Goal: Task Accomplishment & Management: Use online tool/utility

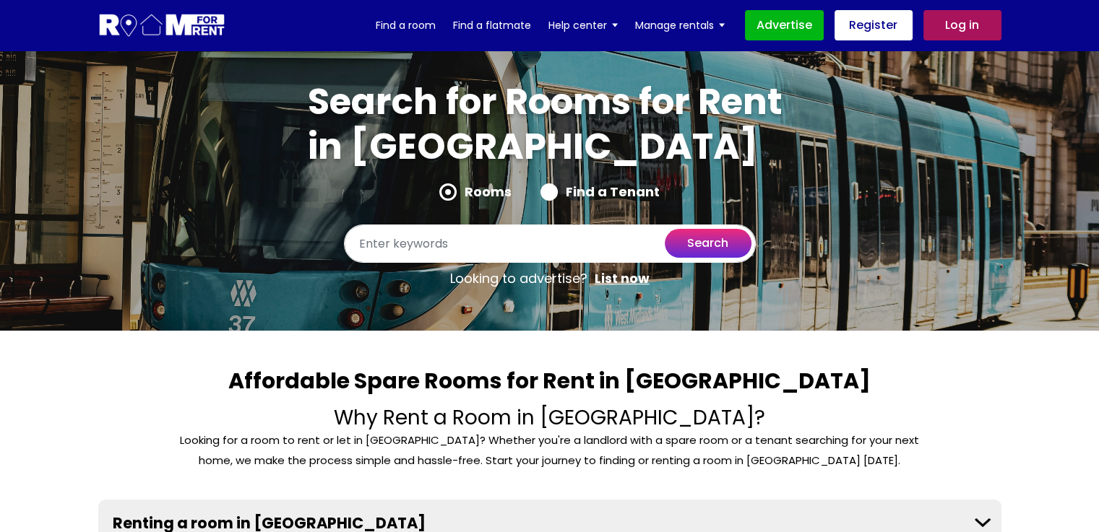
scroll to position [361, 0]
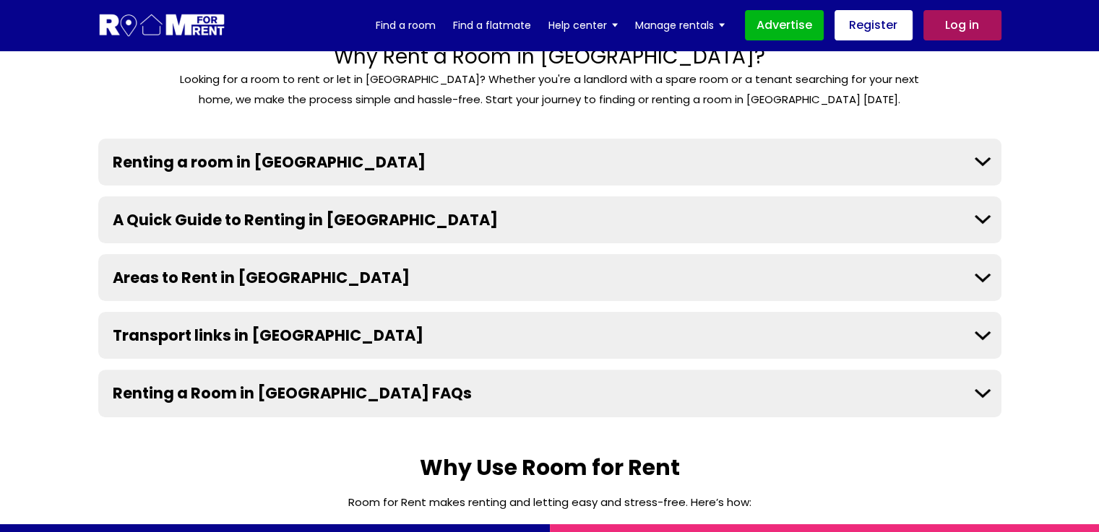
click at [985, 276] on button "Areas to Rent in Birmingham" at bounding box center [549, 277] width 903 height 47
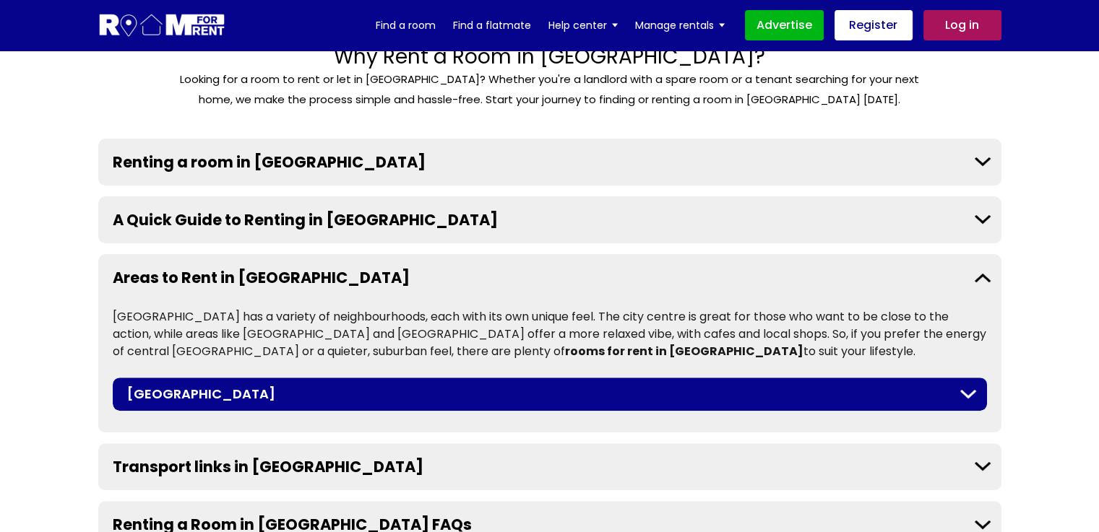
click at [985, 276] on button "Areas to Rent in Birmingham" at bounding box center [549, 277] width 903 height 47
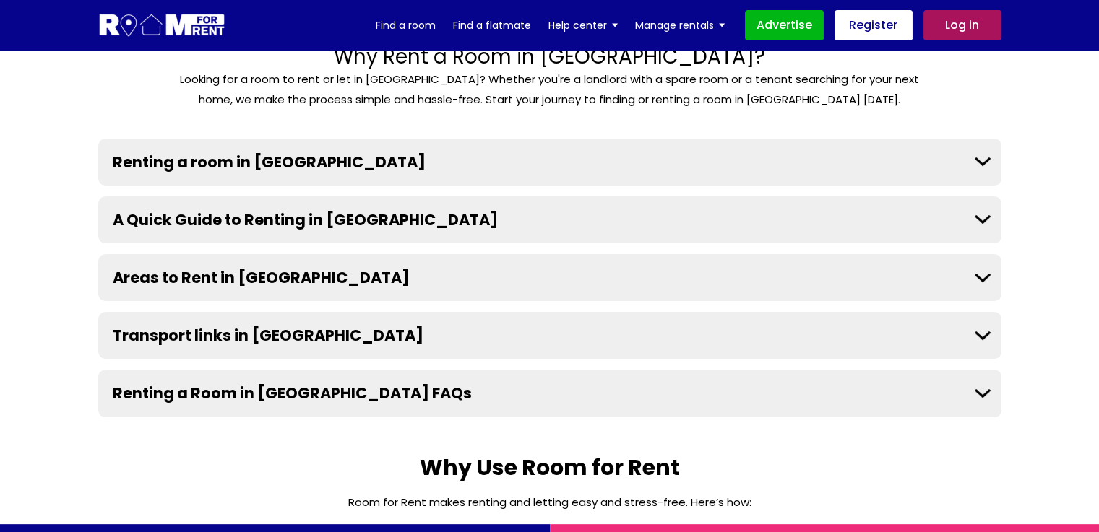
scroll to position [722, 0]
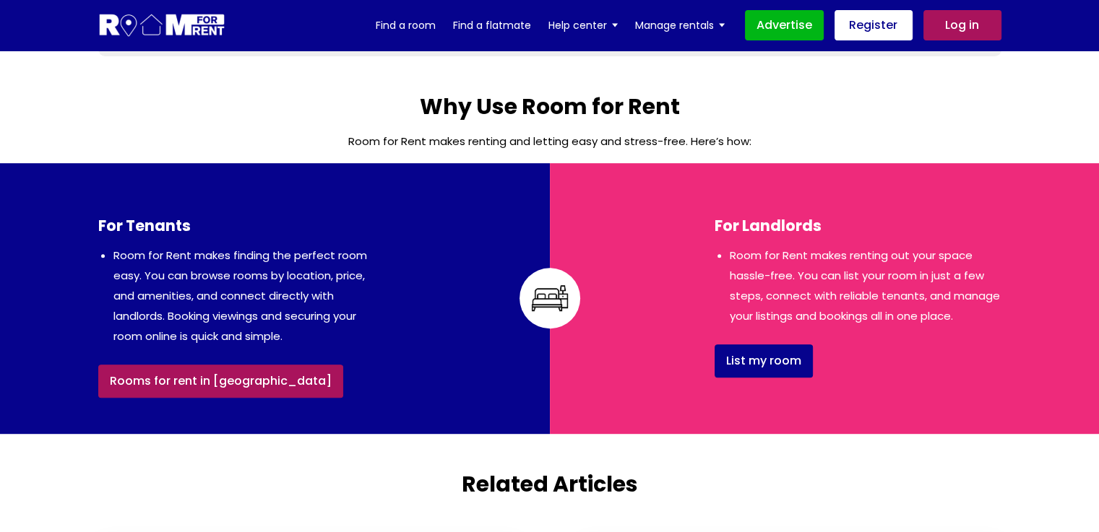
click at [209, 384] on link "Rooms for rent in Birmingham" at bounding box center [220, 381] width 245 height 33
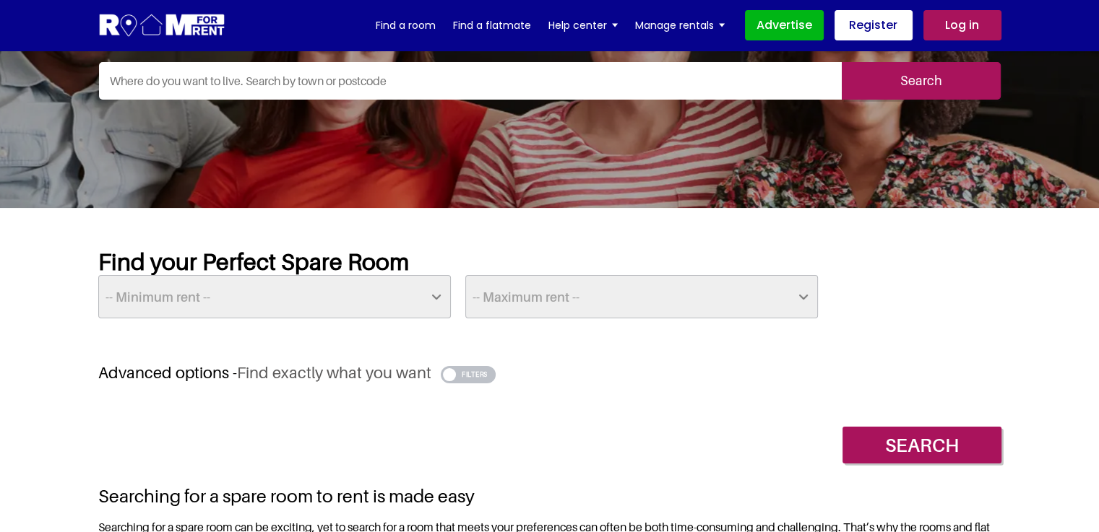
scroll to position [167, 0]
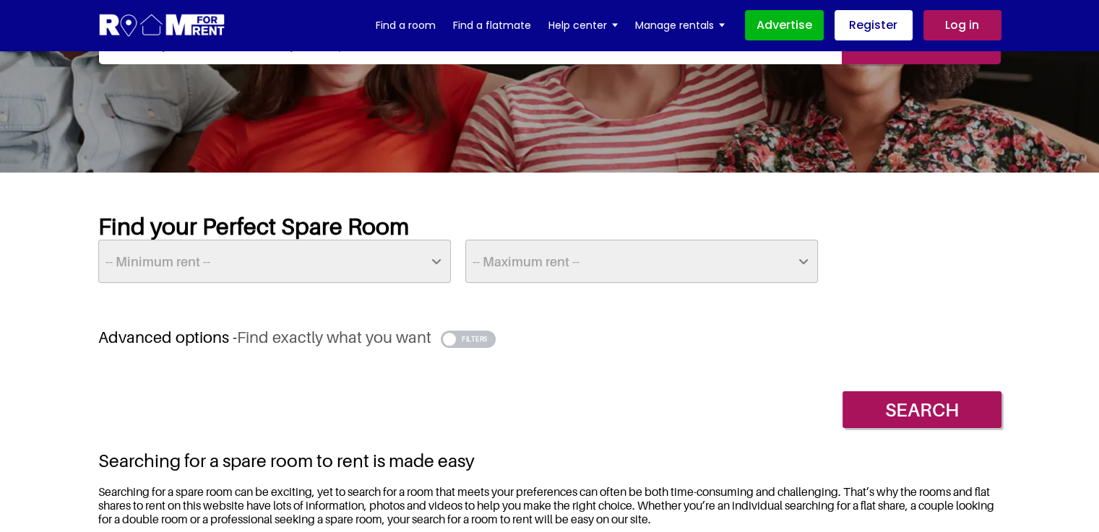
click at [804, 261] on select "-- Maximum rent -- £50 £75 £100 £125 £150 £175 £200 £225 £250 £275 £300 £325 £3…" at bounding box center [641, 261] width 352 height 43
click at [465, 240] on select "-- Maximum rent -- £50 £75 £100 £125 £150 £175 £200 £225 £250 £275 £300 £325 £3…" at bounding box center [641, 261] width 352 height 43
click at [803, 258] on select "-- Maximum rent -- £50 £75 £100 £125 £150 £175 £200 £225 £250 £275 £300 £325 £3…" at bounding box center [641, 261] width 352 height 43
click at [465, 240] on select "-- Maximum rent -- £50 £75 £100 £125 £150 £175 £200 £225 £250 £275 £300 £325 £3…" at bounding box center [641, 261] width 352 height 43
click at [805, 258] on select "-- Maximum rent -- £50 £75 £100 £125 £150 £175 £200 £225 £250 £275 £300 £325 £3…" at bounding box center [641, 261] width 352 height 43
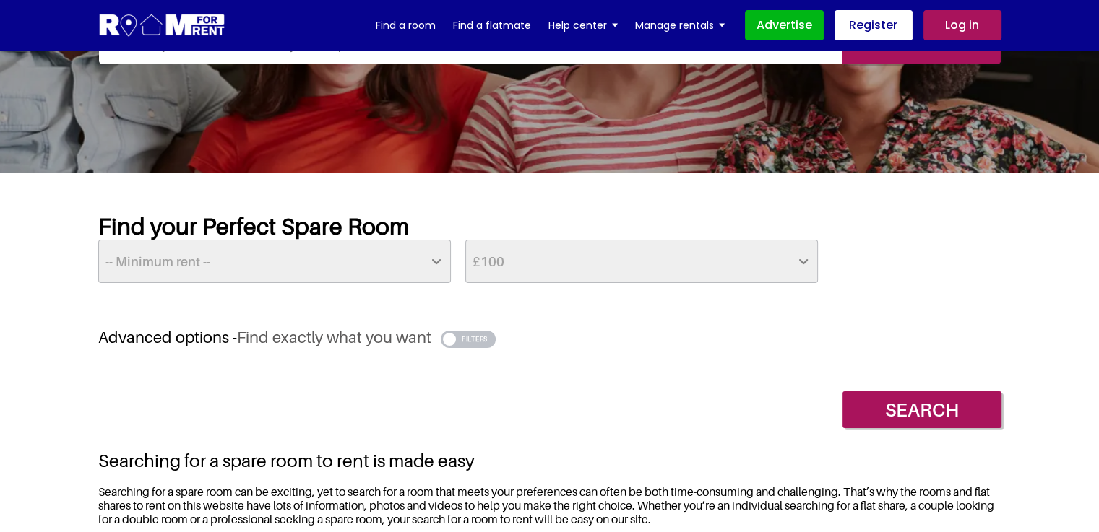
select select "300"
click at [465, 240] on select "-- Maximum rent -- £50 £75 £100 £125 £150 £175 £200 £225 £250 £275 £300 £325 £3…" at bounding box center [641, 261] width 352 height 43
click at [928, 406] on input "Search" at bounding box center [921, 410] width 159 height 37
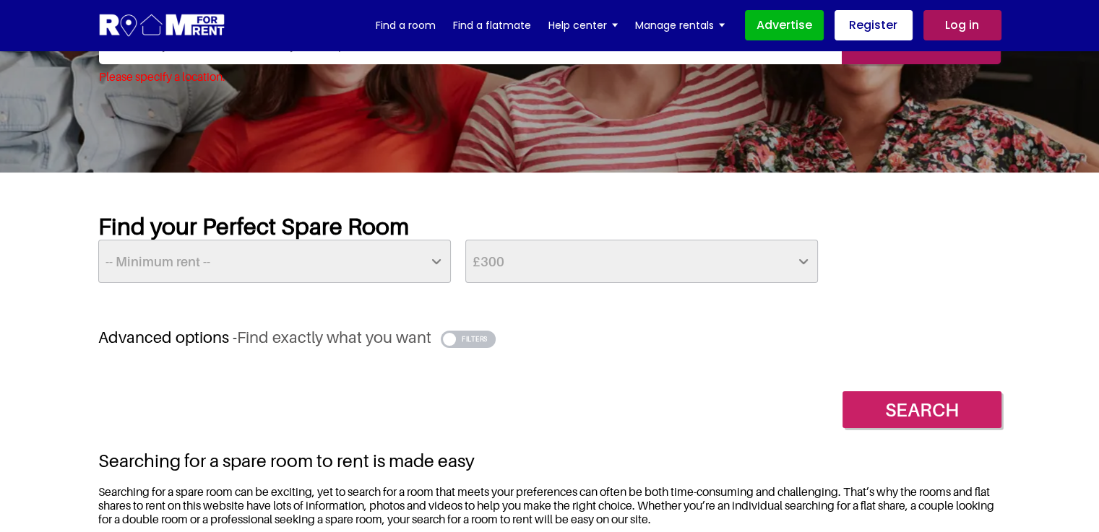
click at [929, 404] on input "Search" at bounding box center [921, 410] width 159 height 37
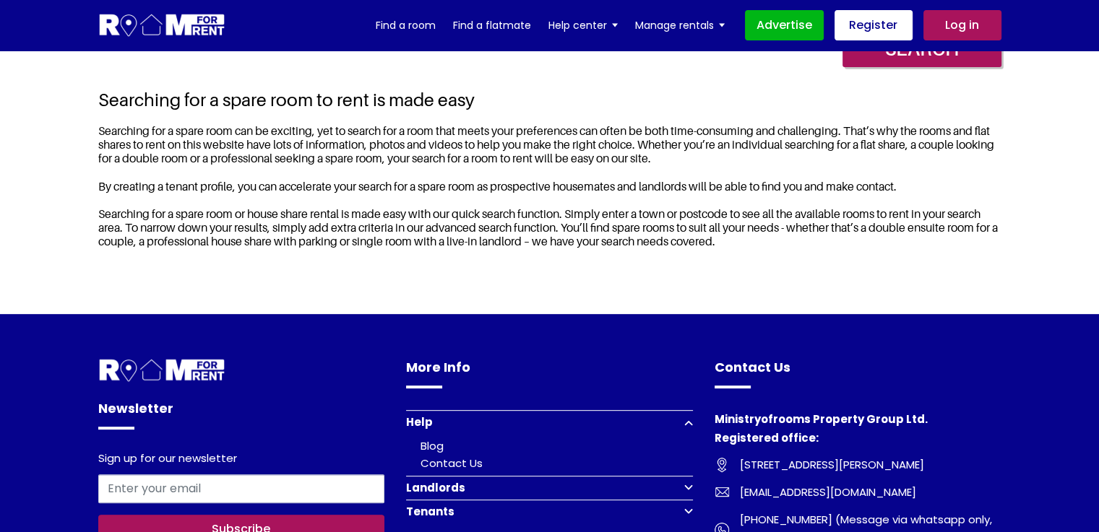
scroll to position [873, 0]
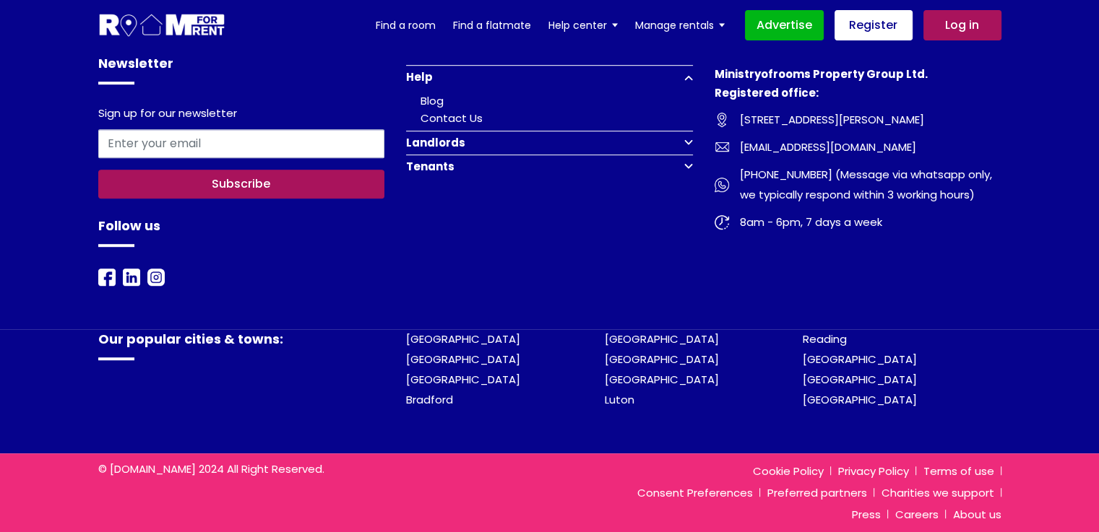
click at [686, 163] on button "Tenants" at bounding box center [549, 167] width 287 height 24
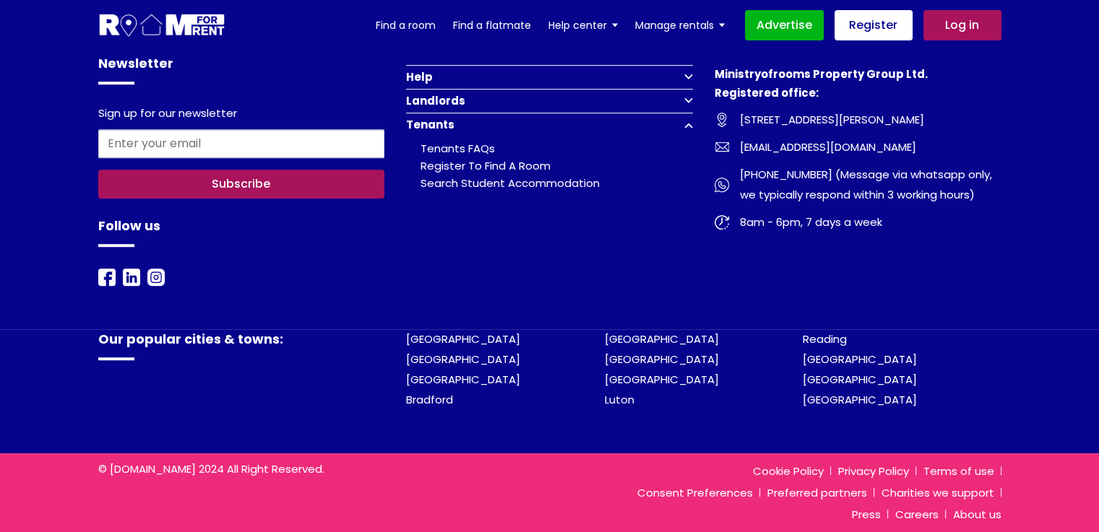
click at [688, 122] on button "Tenants" at bounding box center [549, 125] width 287 height 24
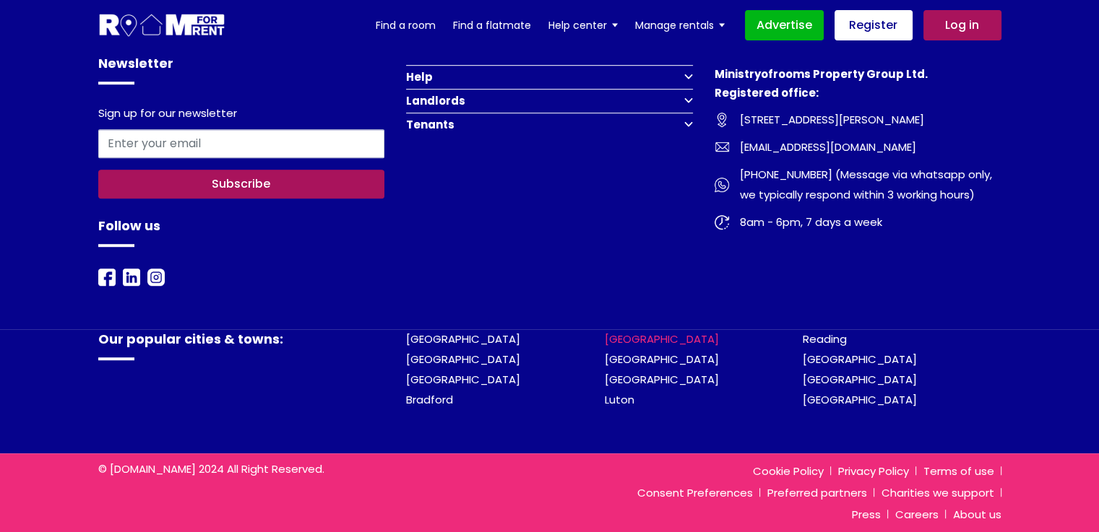
click at [634, 339] on link "[GEOGRAPHIC_DATA]" at bounding box center [662, 339] width 114 height 15
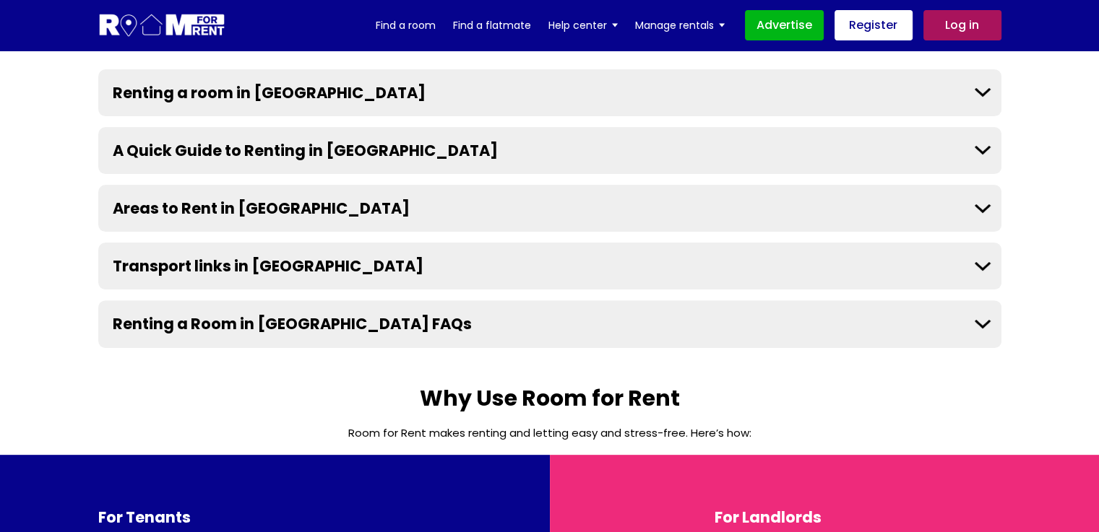
scroll to position [792, 0]
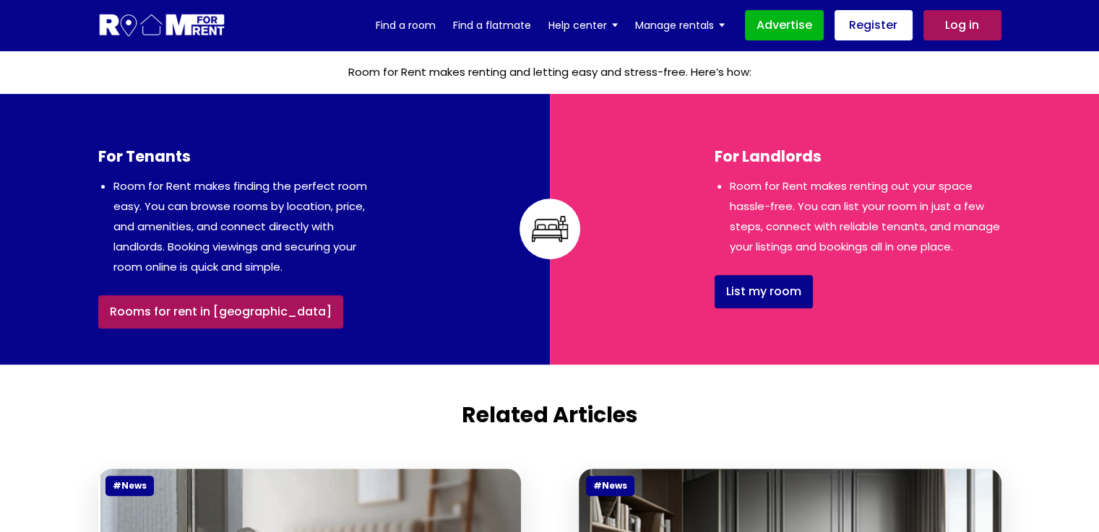
click at [173, 310] on link "Rooms for rent in [GEOGRAPHIC_DATA]" at bounding box center [220, 311] width 245 height 33
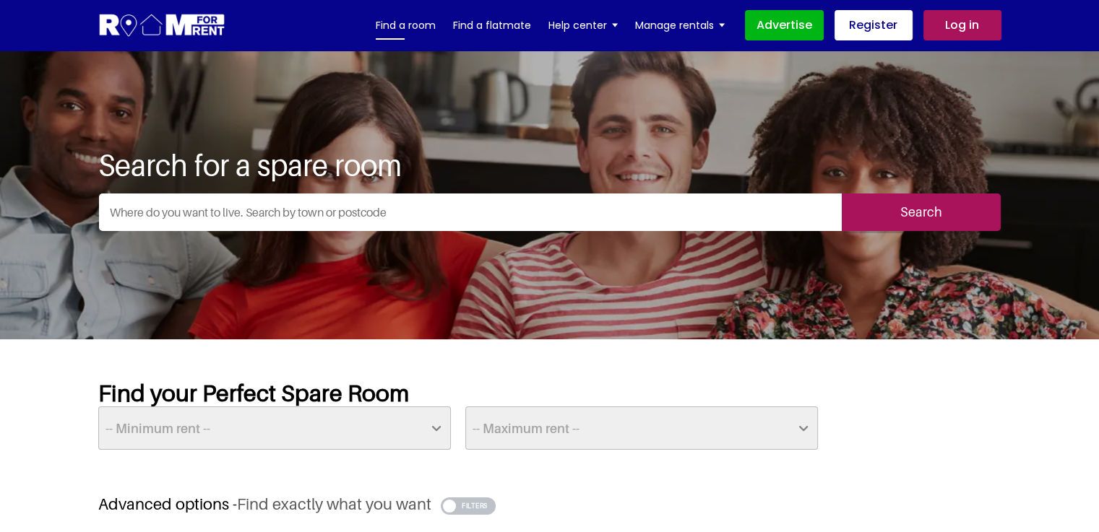
click at [404, 26] on link "Find a room" at bounding box center [406, 25] width 60 height 22
click at [159, 213] on input "text" at bounding box center [470, 213] width 743 height 38
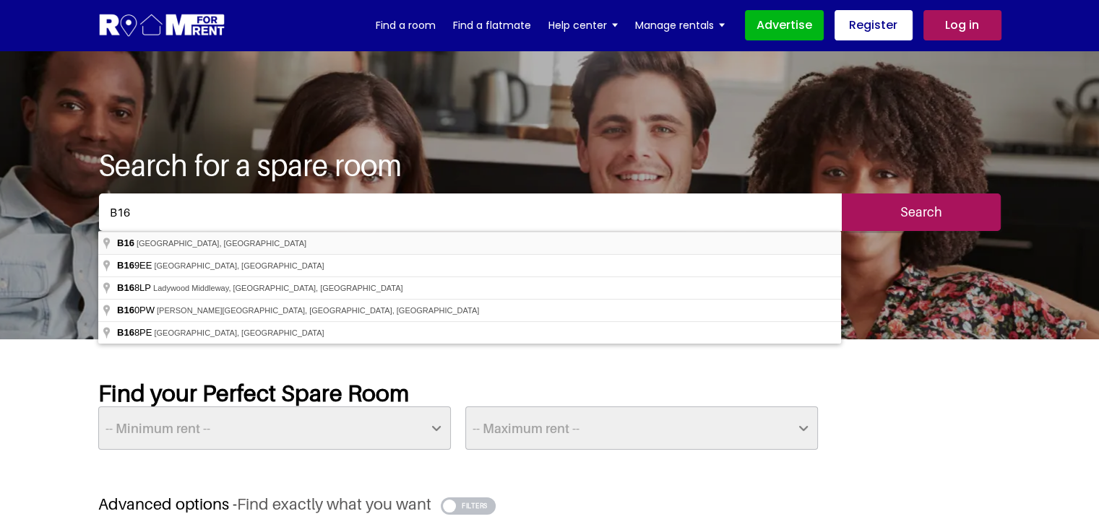
type input "Birmingham B16, [GEOGRAPHIC_DATA]"
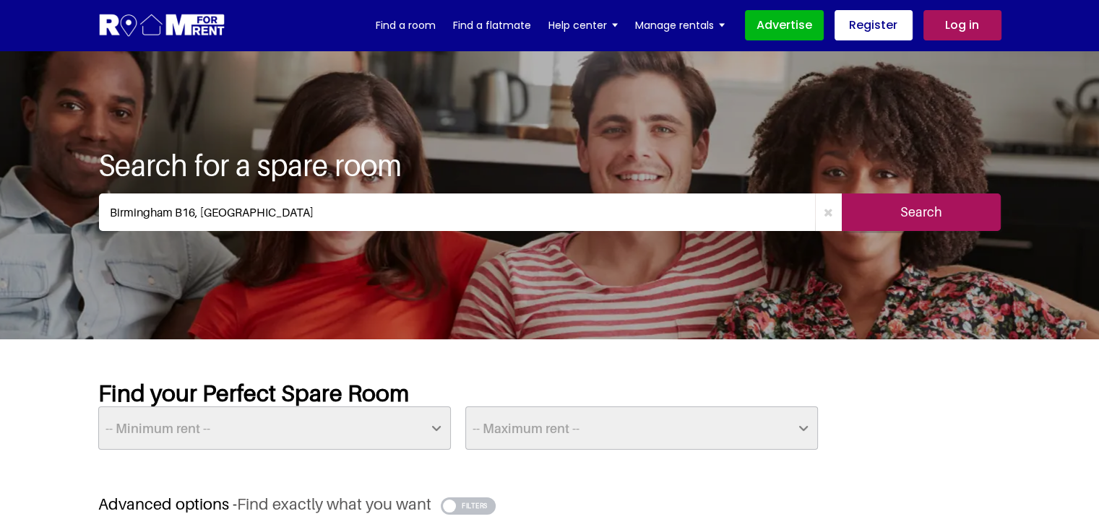
click at [801, 425] on select "-- Maximum rent -- £50 £75 £100 £125 £150 £175 £200 £225 £250 £275 £300 £325 £3…" at bounding box center [641, 428] width 352 height 43
select select "300"
click at [465, 407] on select "-- Maximum rent -- £50 £75 £100 £125 £150 £175 £200 £225 £250 £275 £300 £325 £3…" at bounding box center [641, 428] width 352 height 43
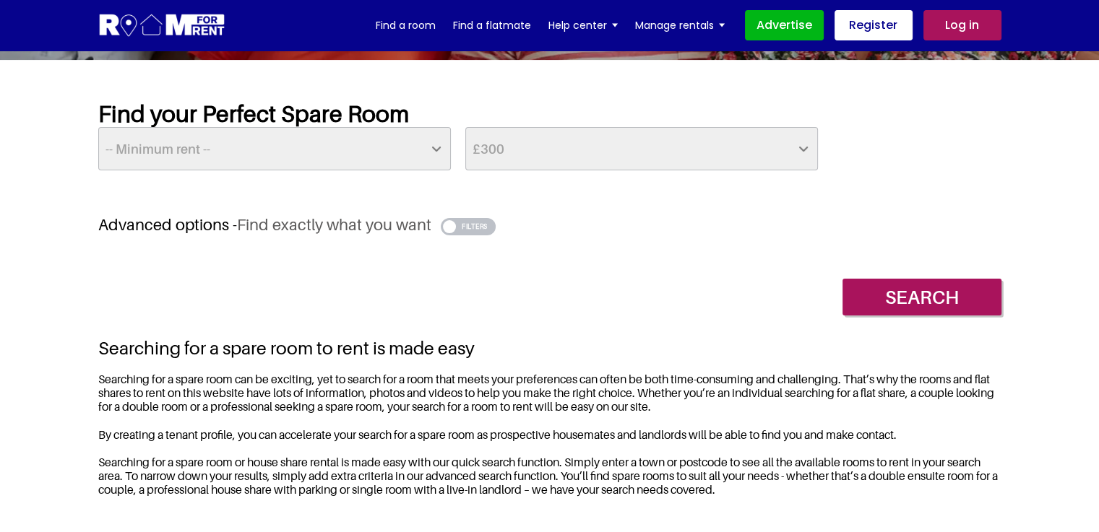
scroll to position [292, 0]
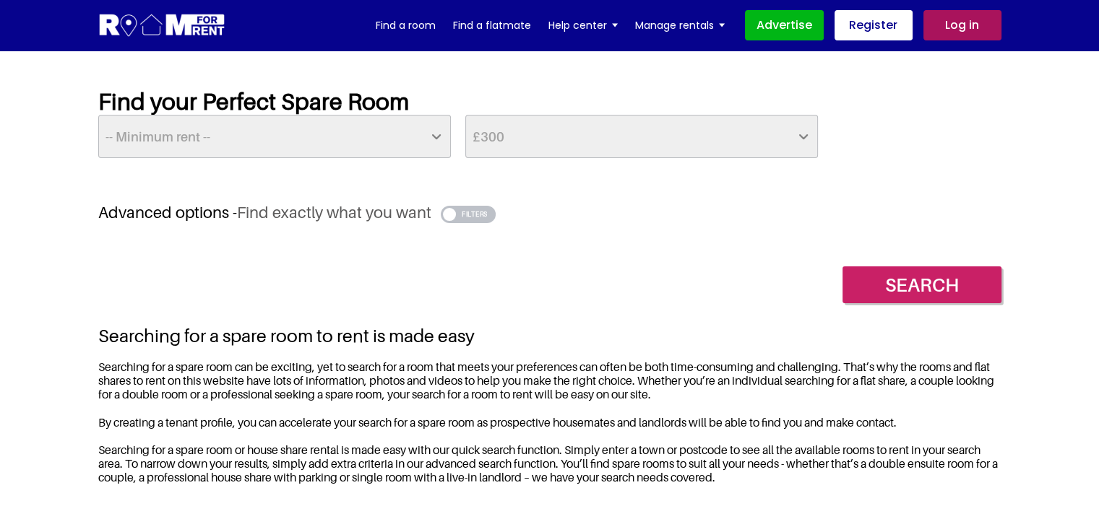
click at [899, 289] on input "Search" at bounding box center [921, 285] width 159 height 37
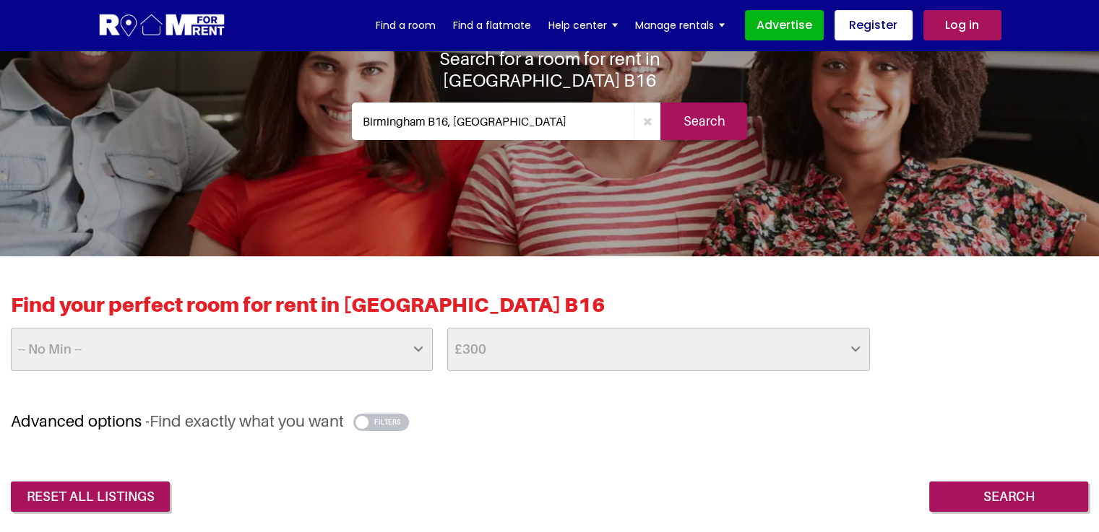
scroll to position [128, 0]
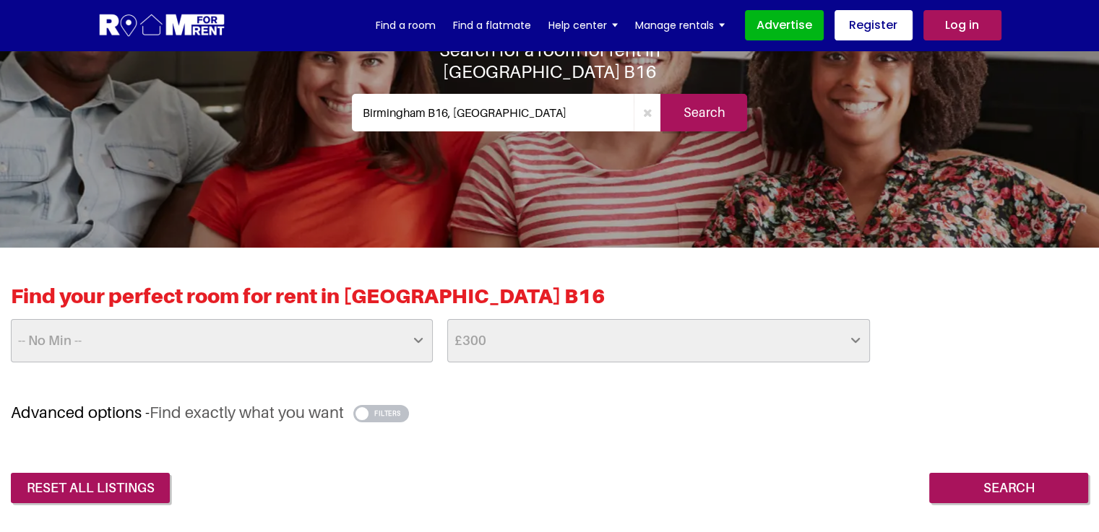
click at [417, 343] on select "-- No Min -- £25 £50 £75 £100 £125 £150 £175 £200 £225 £250 £275 £300 £325 £350…" at bounding box center [222, 340] width 422 height 43
select select "100"
click at [11, 319] on select "-- No Min -- £25 £50 £75 £100 £125 £150 £175 £200 £225 £250 £275 £300 £325 £350…" at bounding box center [222, 340] width 422 height 43
click at [1013, 485] on input "Search" at bounding box center [1008, 488] width 159 height 30
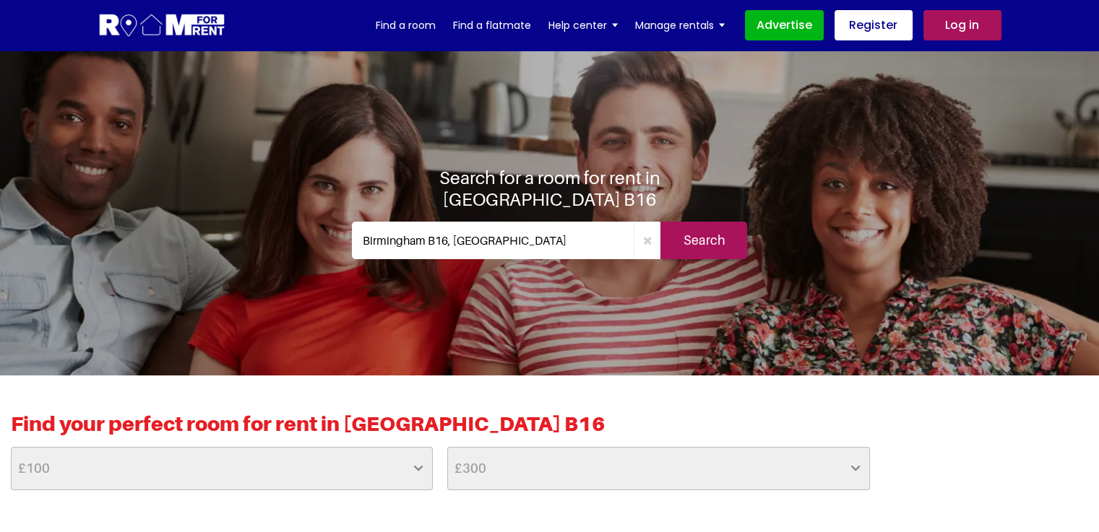
click at [698, 230] on input "Search" at bounding box center [703, 241] width 87 height 38
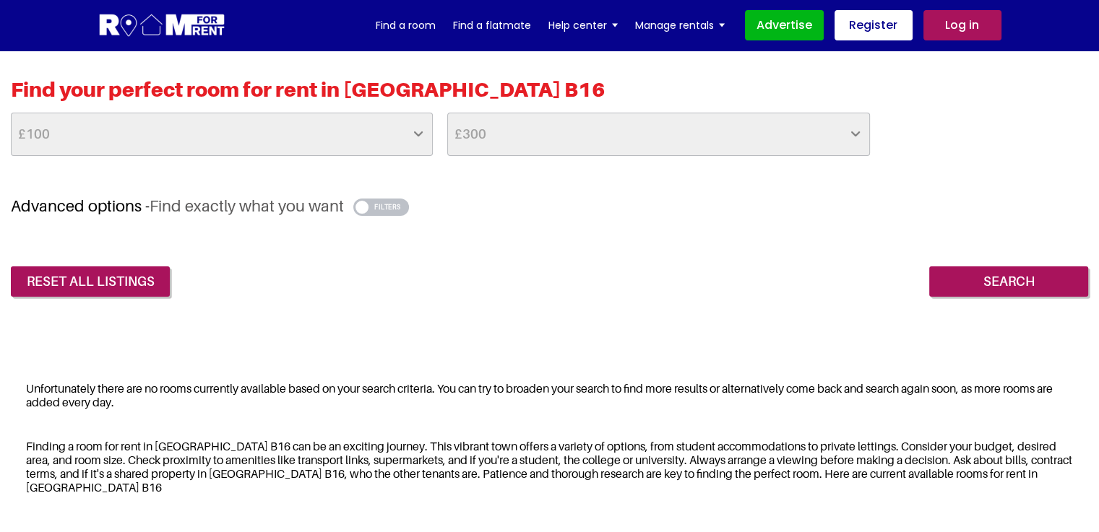
scroll to position [332, 0]
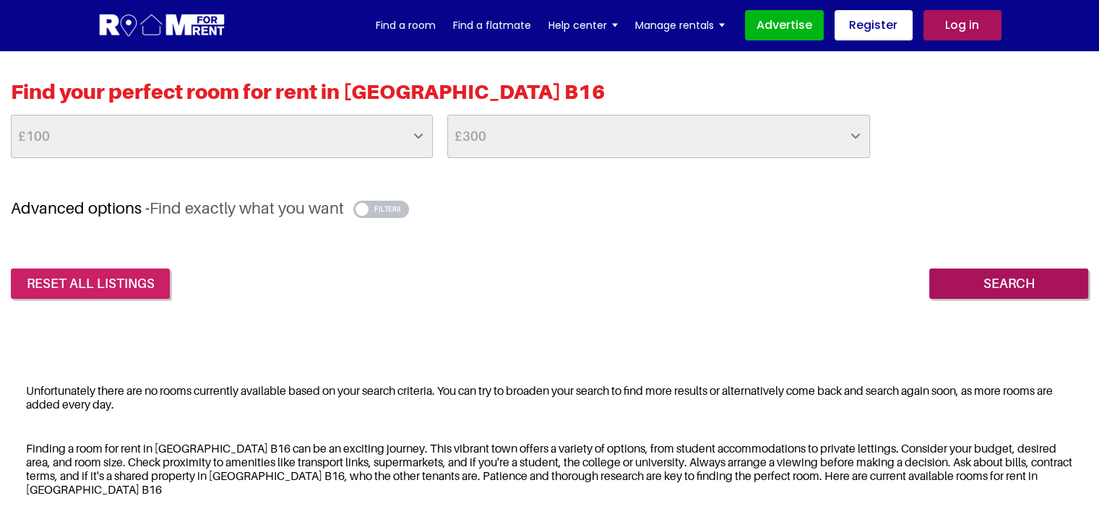
click at [95, 285] on link "reset all listings" at bounding box center [90, 284] width 159 height 30
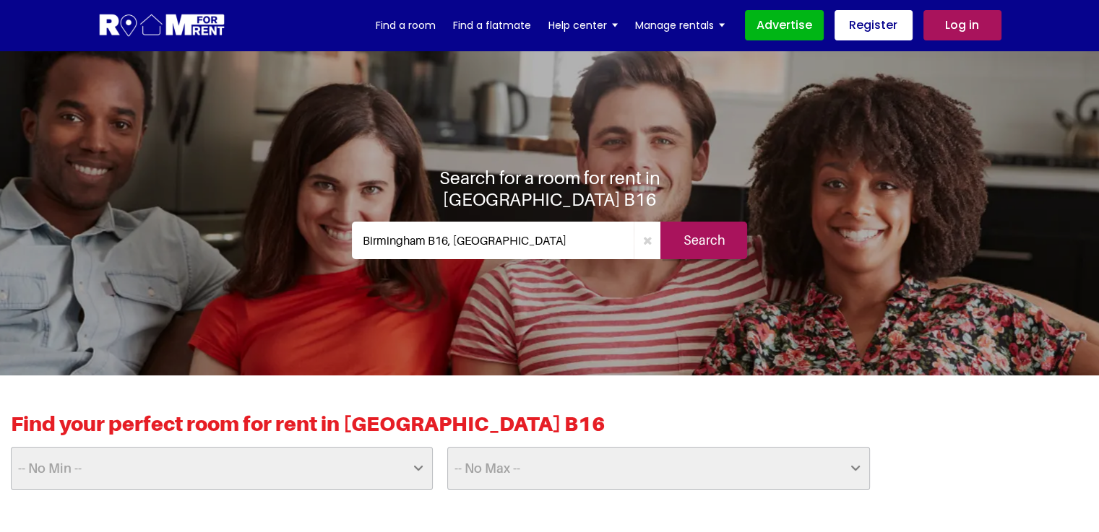
scroll to position [361, 0]
